Goal: Information Seeking & Learning: Learn about a topic

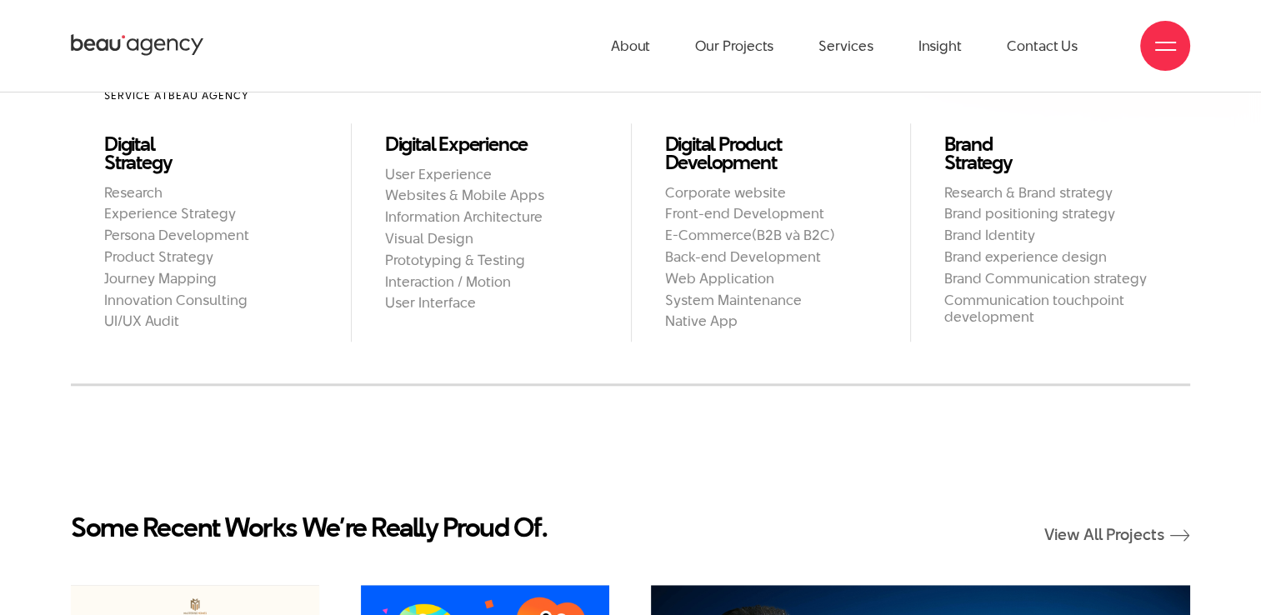
scroll to position [1487, 0]
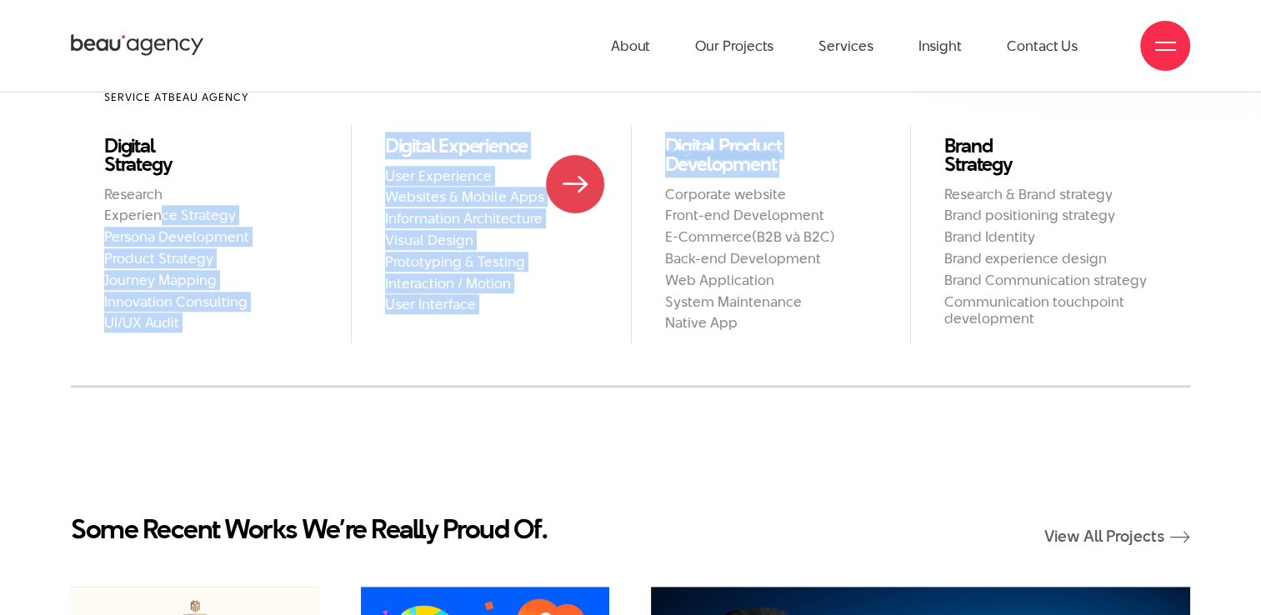
drag, startPoint x: 0, startPoint y: 0, endPoint x: 662, endPoint y: 197, distance: 690.5
click at [662, 197] on ul "Service at Beau Agency Digital Strategy Research Experience Strategy Persona De…" at bounding box center [630, 210] width 1119 height 266
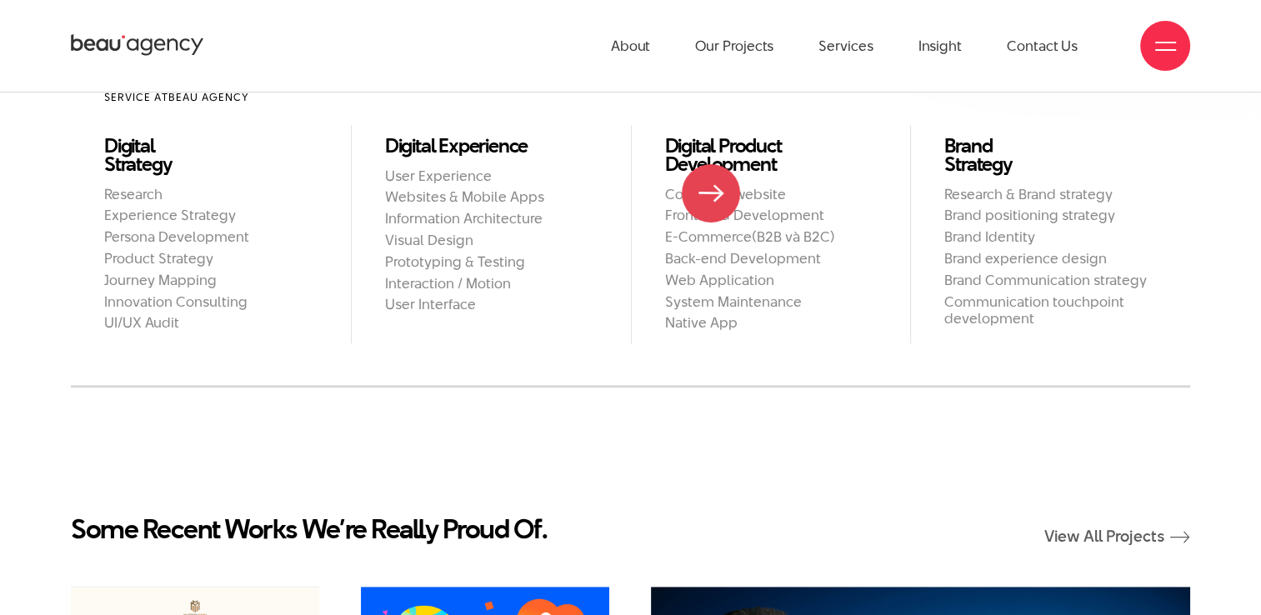
drag, startPoint x: 662, startPoint y: 197, endPoint x: 743, endPoint y: 190, distance: 82.0
click at [743, 190] on h2 "Corporate website" at bounding box center [771, 194] width 212 height 17
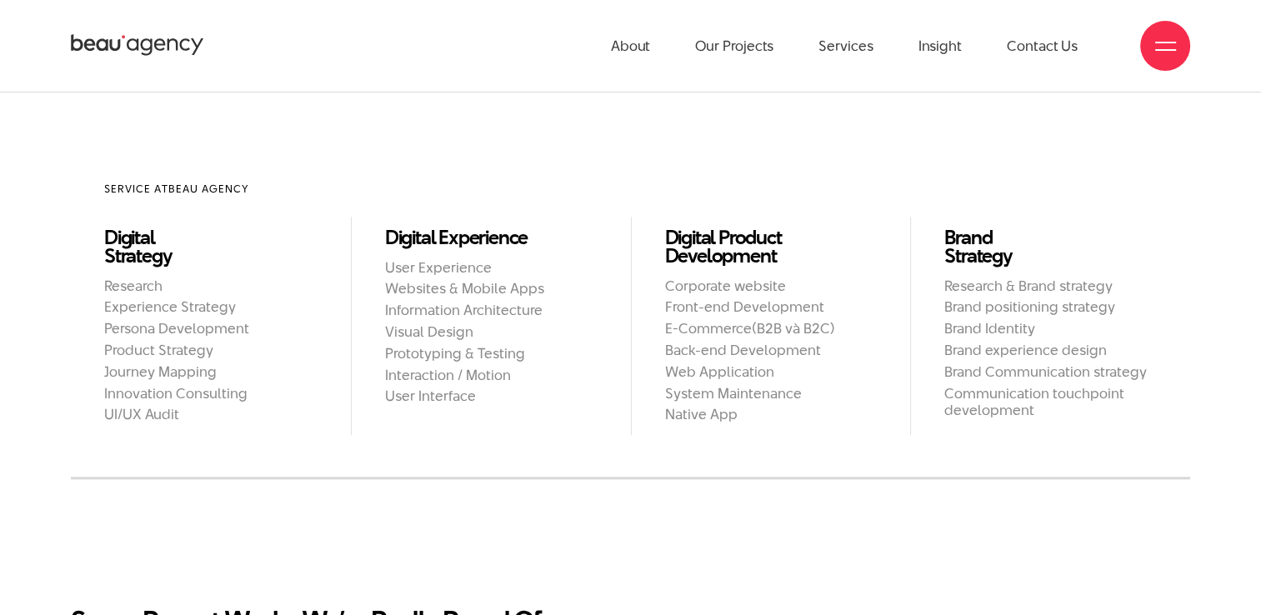
scroll to position [0, 0]
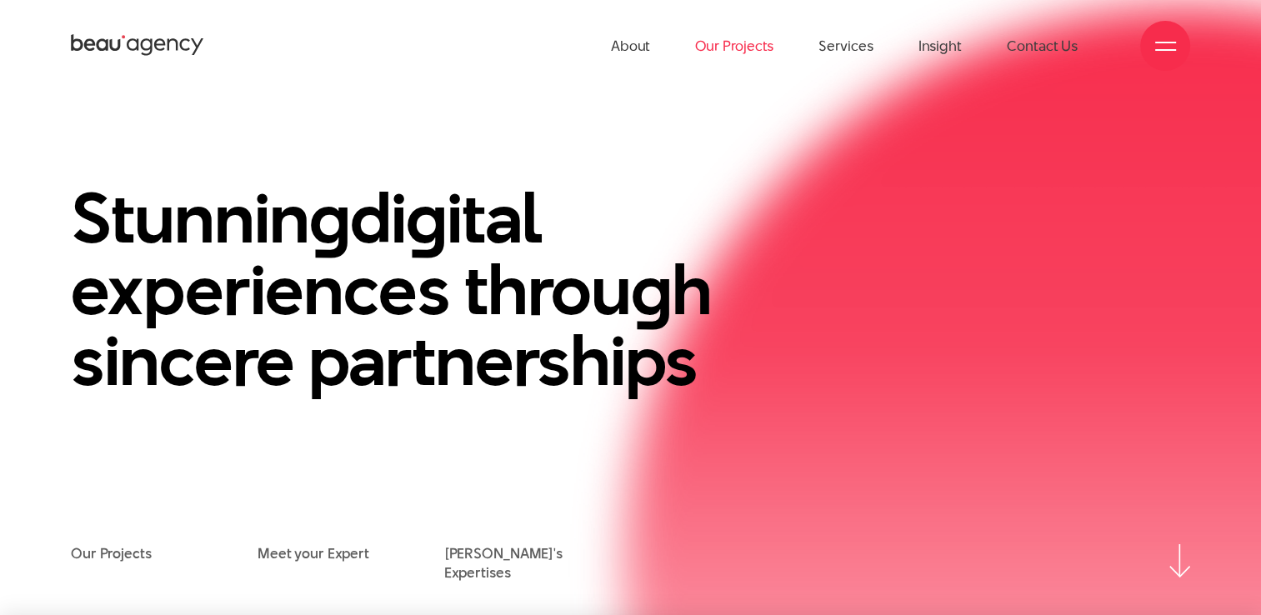
click at [722, 47] on link "Our Projects" at bounding box center [734, 46] width 78 height 92
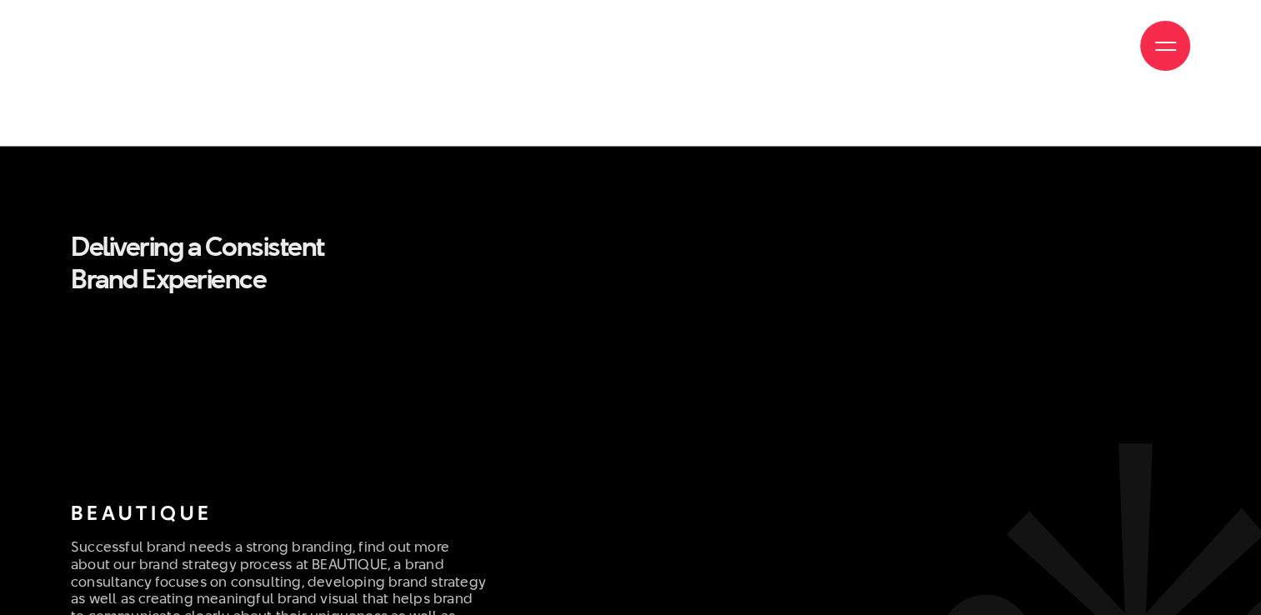
scroll to position [3256, 0]
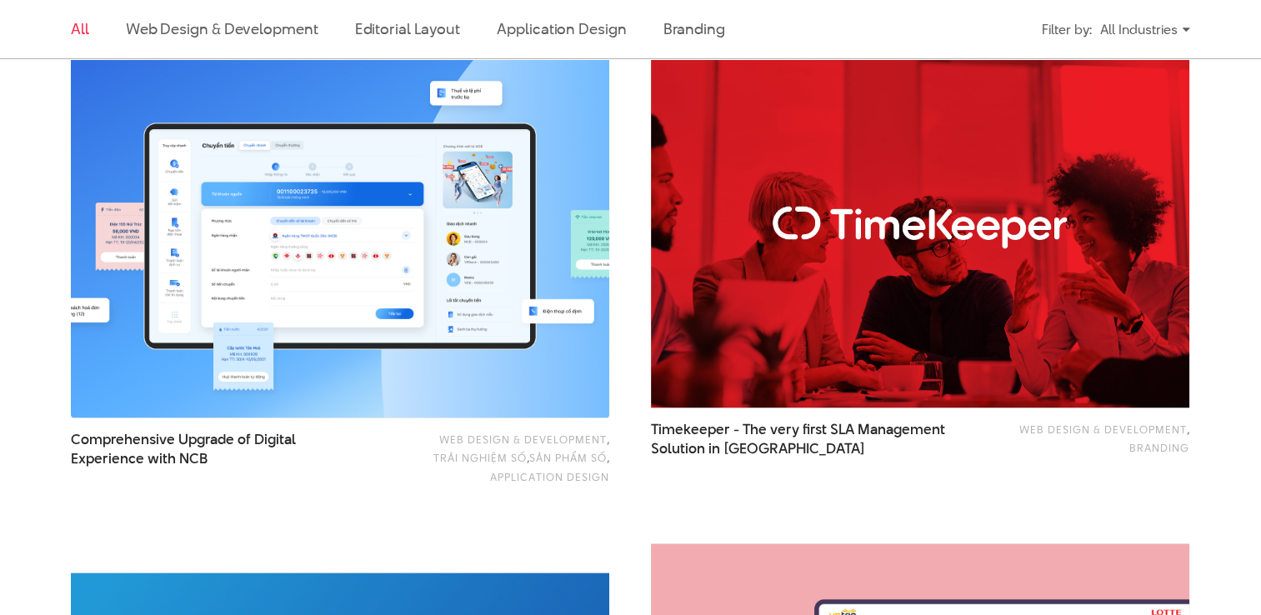
scroll to position [2536, 0]
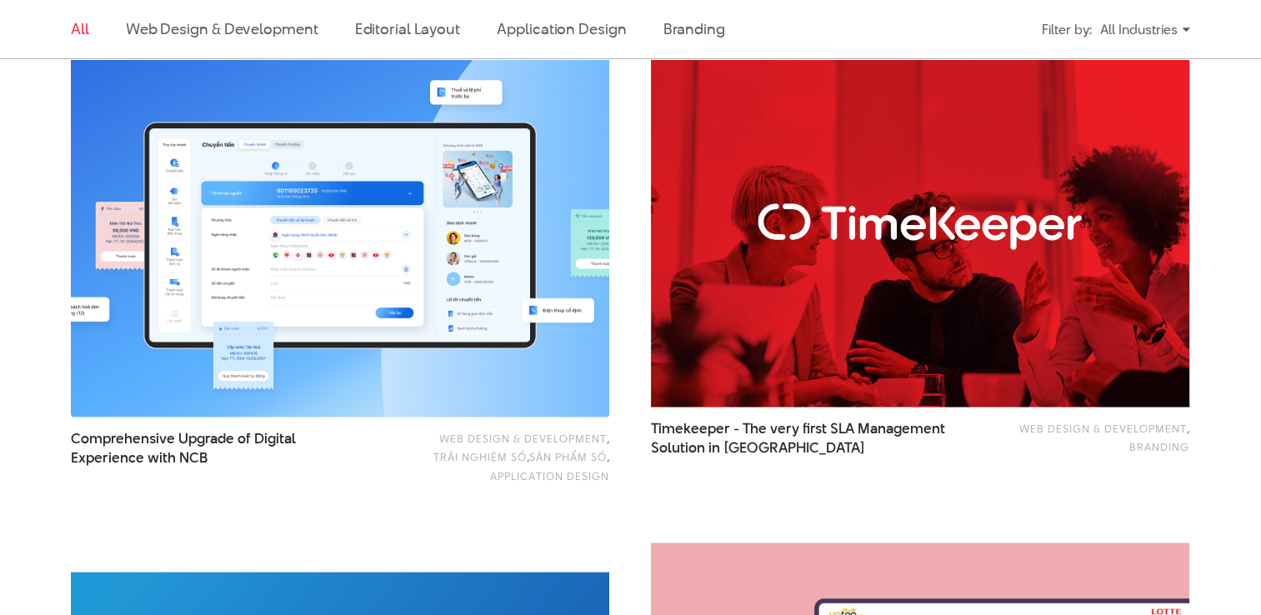
click at [856, 272] on img at bounding box center [920, 225] width 592 height 397
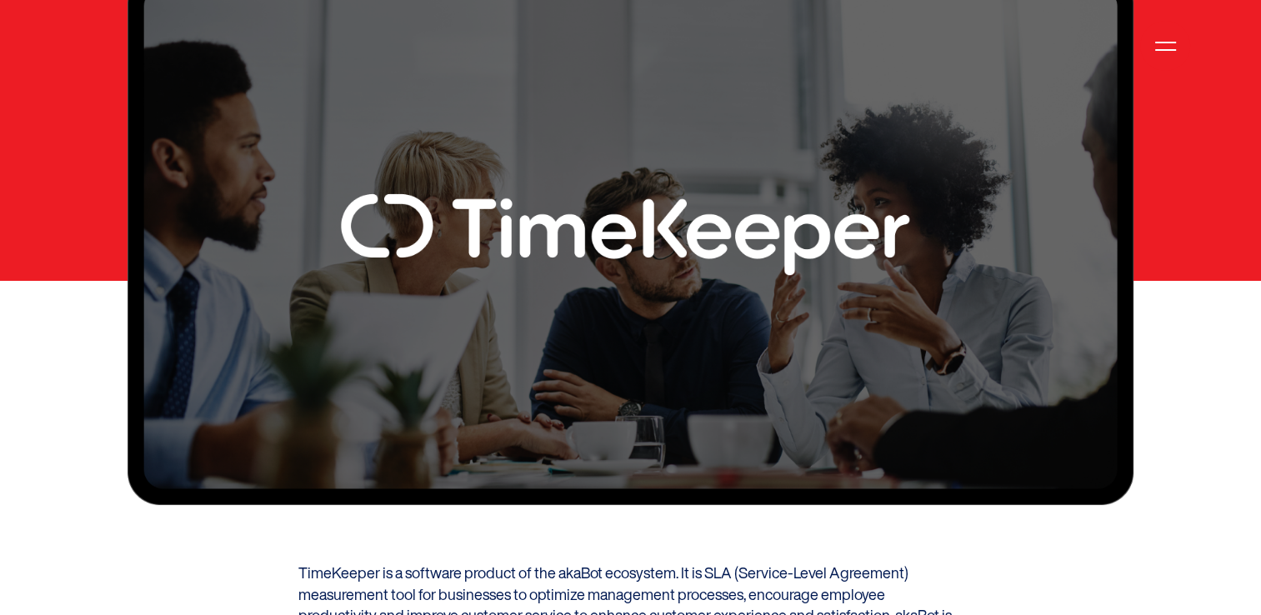
scroll to position [633, 0]
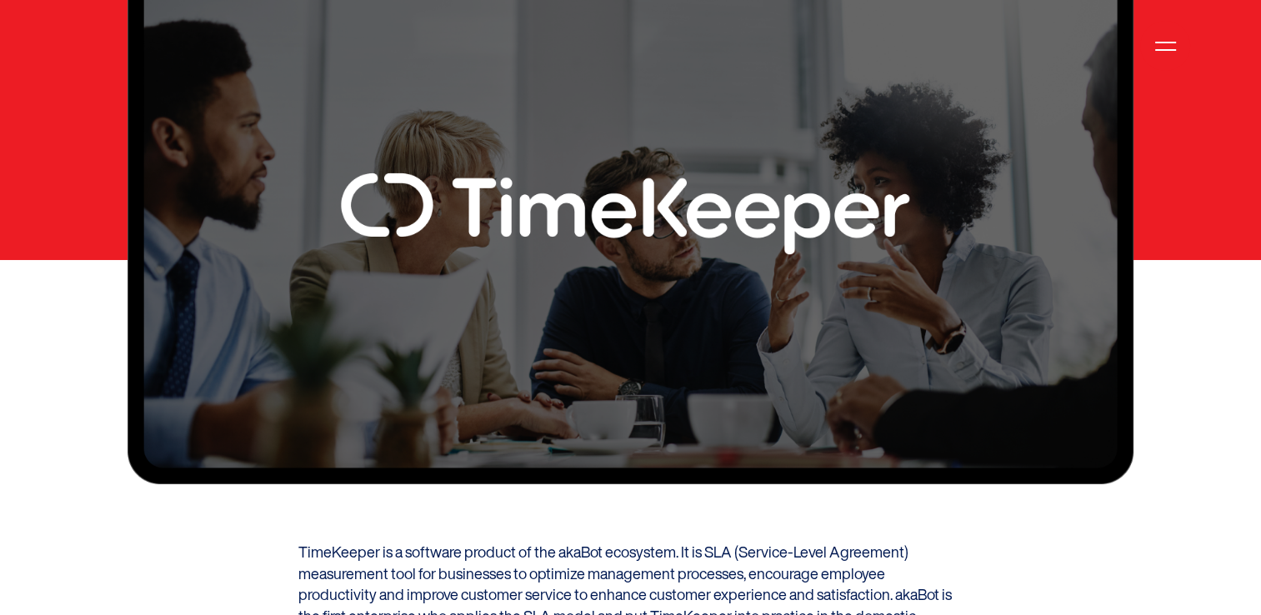
click at [630, 169] on img at bounding box center [629, 217] width 1005 height 534
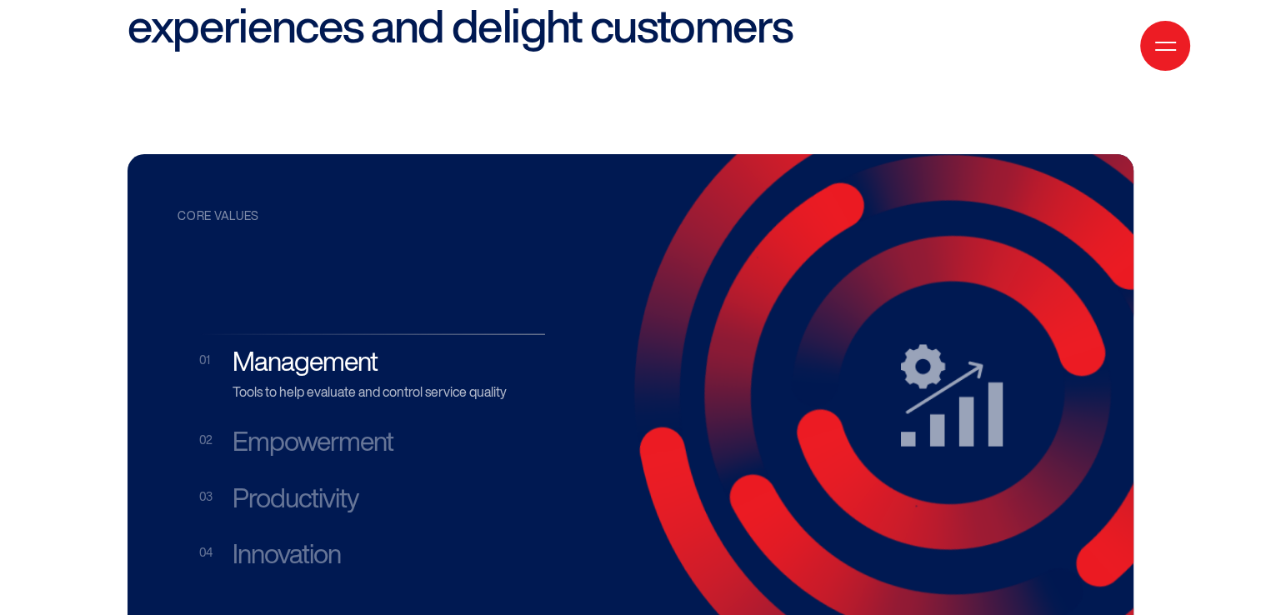
scroll to position [2560, 0]
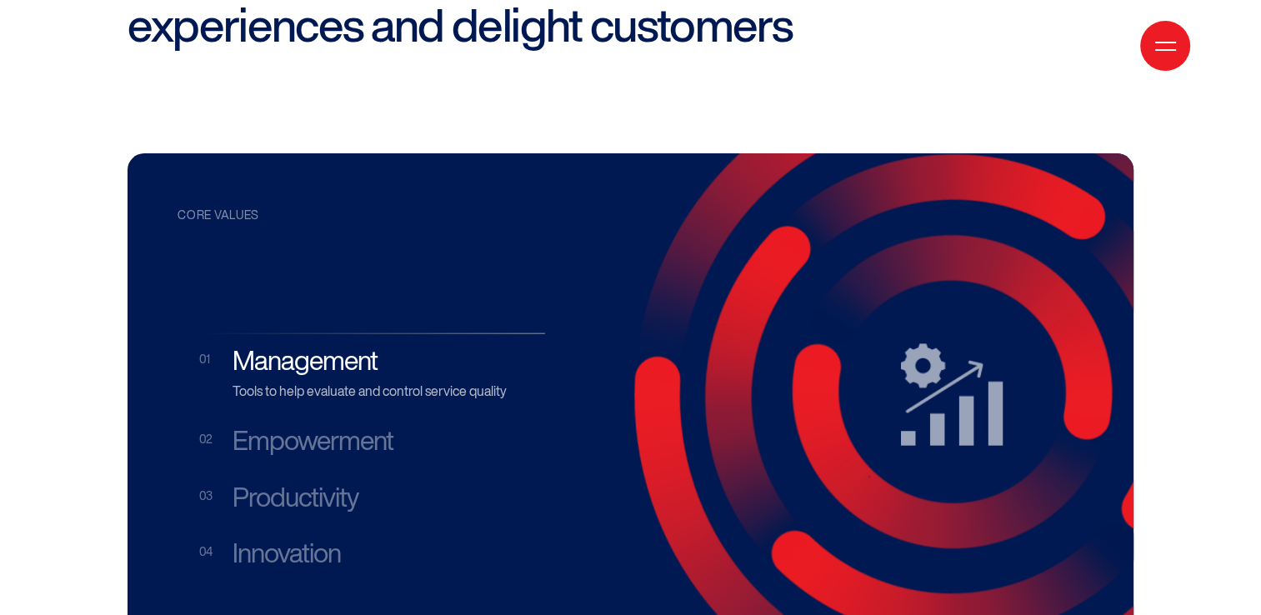
click at [332, 425] on h3 "Empowerment" at bounding box center [388, 441] width 312 height 32
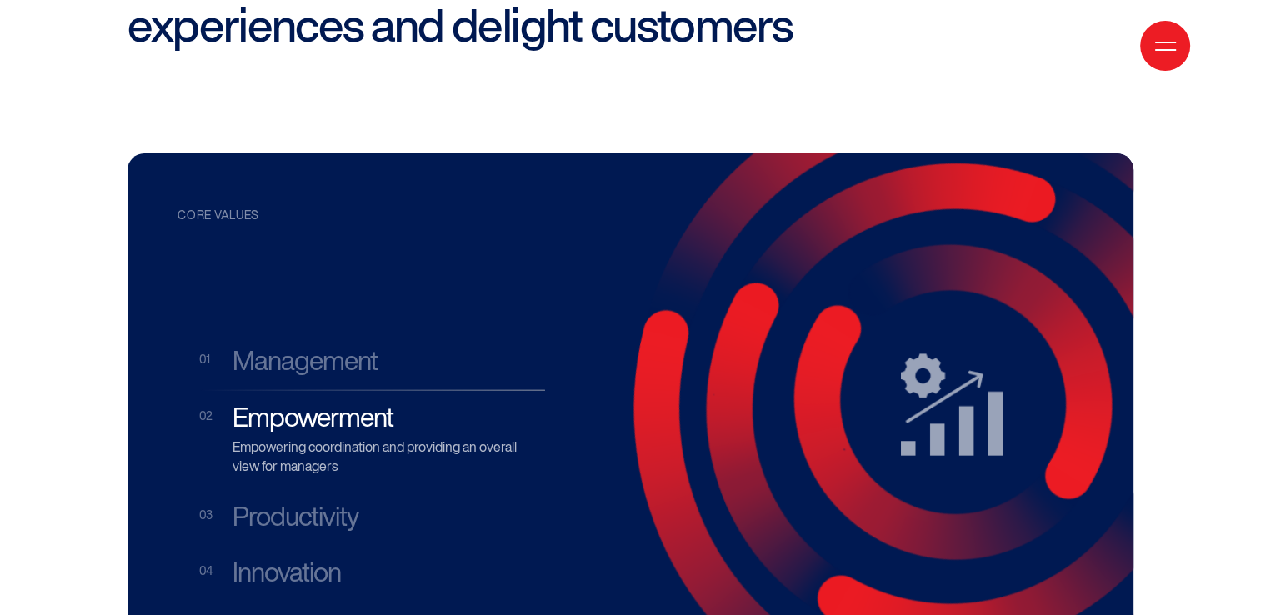
click at [302, 501] on h3 "Productivity" at bounding box center [388, 517] width 312 height 32
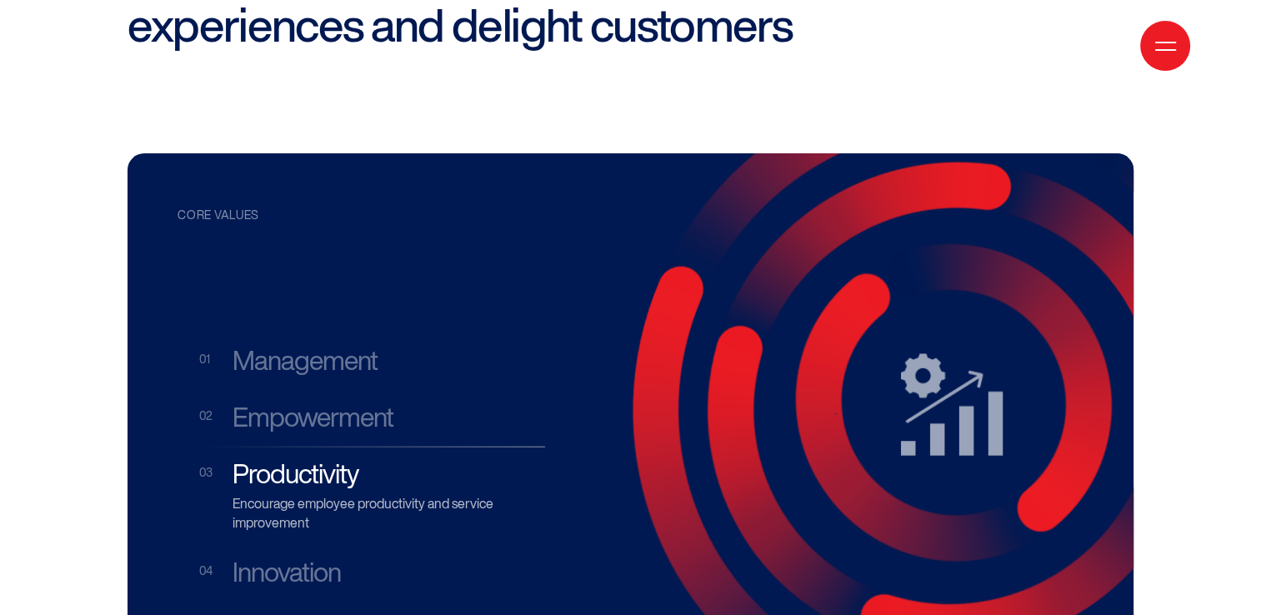
click at [292, 557] on h3 "Innovation" at bounding box center [388, 573] width 312 height 32
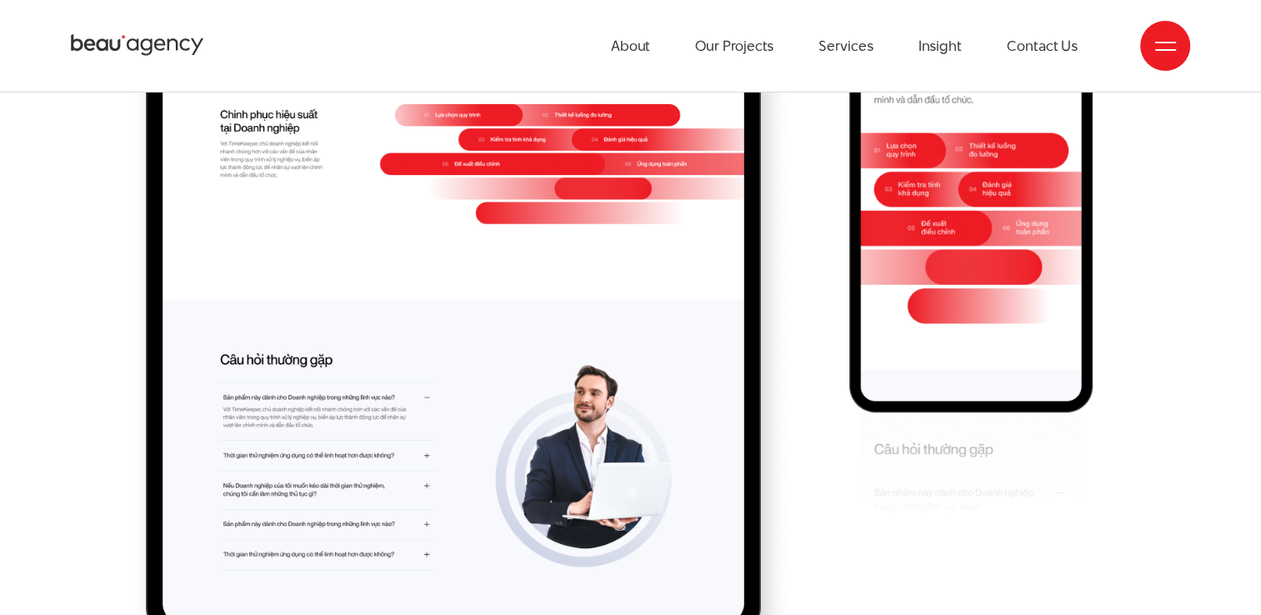
scroll to position [11152, 0]
